Goal: Task Accomplishment & Management: Manage account settings

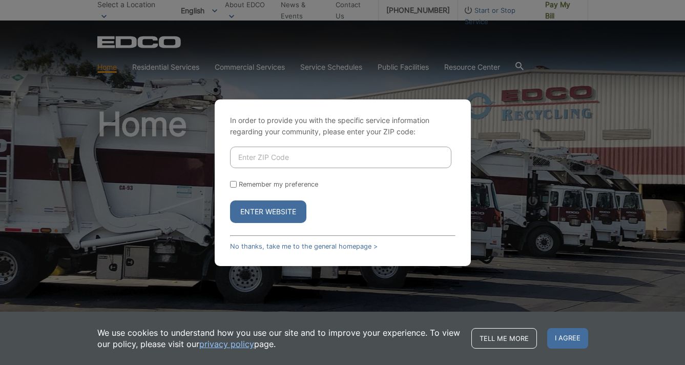
click at [239, 185] on label "Remember my preference" at bounding box center [278, 184] width 79 height 8
click at [237, 185] on input "Remember my preference" at bounding box center [233, 184] width 7 height 7
checkbox input "true"
click at [243, 158] on input "Enter ZIP Code" at bounding box center [340, 158] width 221 height 22
type input "92118"
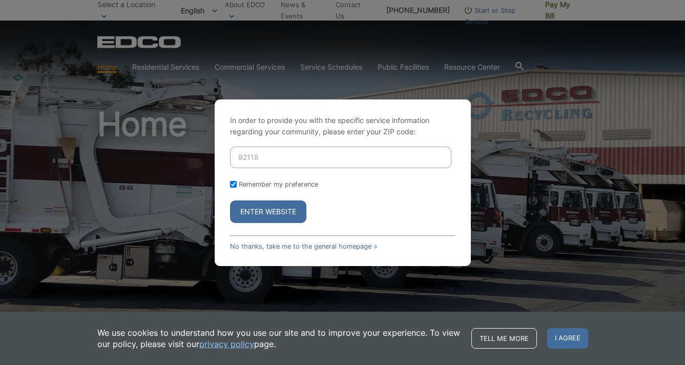
click at [288, 218] on button "Enter Website" at bounding box center [268, 211] width 76 height 23
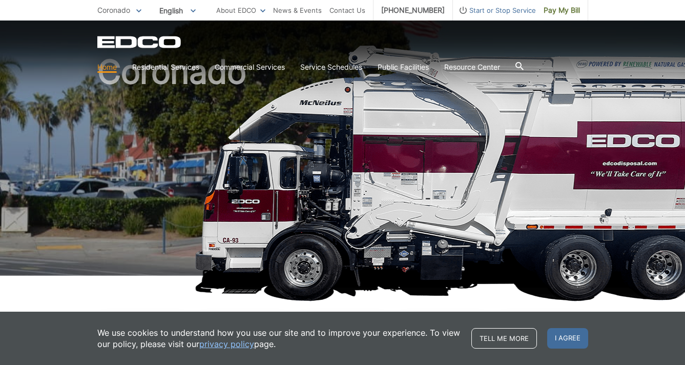
scroll to position [54, 0]
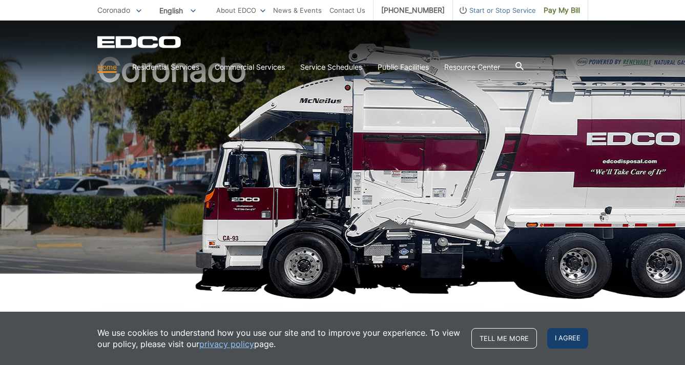
click at [579, 340] on span "I agree" at bounding box center [567, 338] width 41 height 21
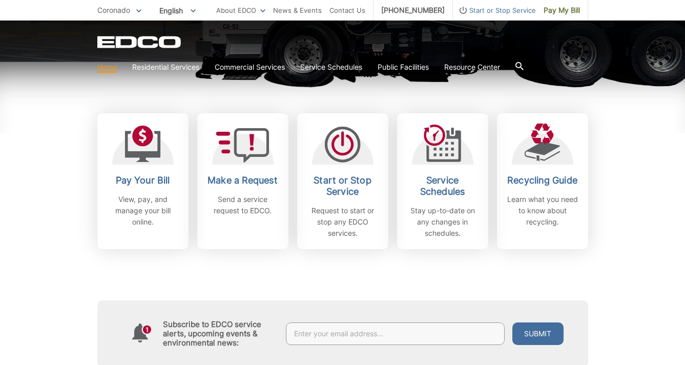
scroll to position [297, 0]
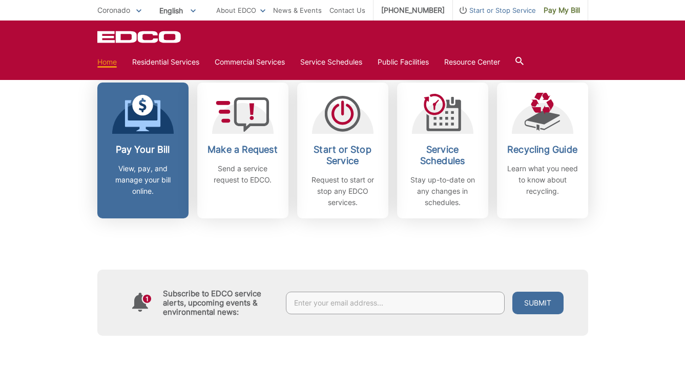
click at [125, 169] on p "View, pay, and manage your bill online." at bounding box center [143, 180] width 76 height 34
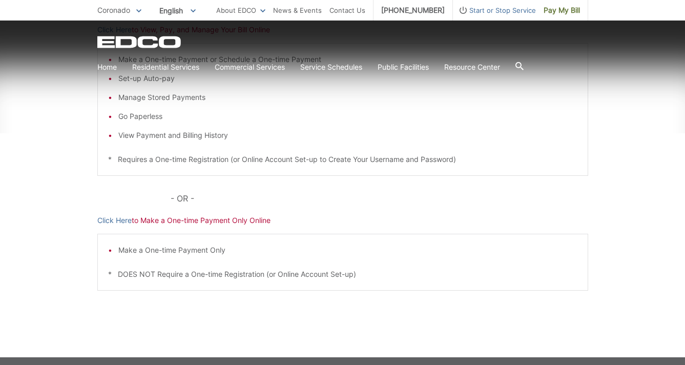
scroll to position [239, 0]
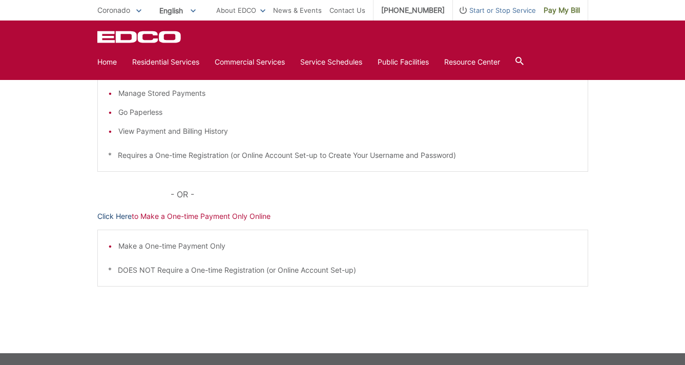
click at [124, 217] on link "Click Here" at bounding box center [114, 216] width 34 height 11
